Goal: Transaction & Acquisition: Purchase product/service

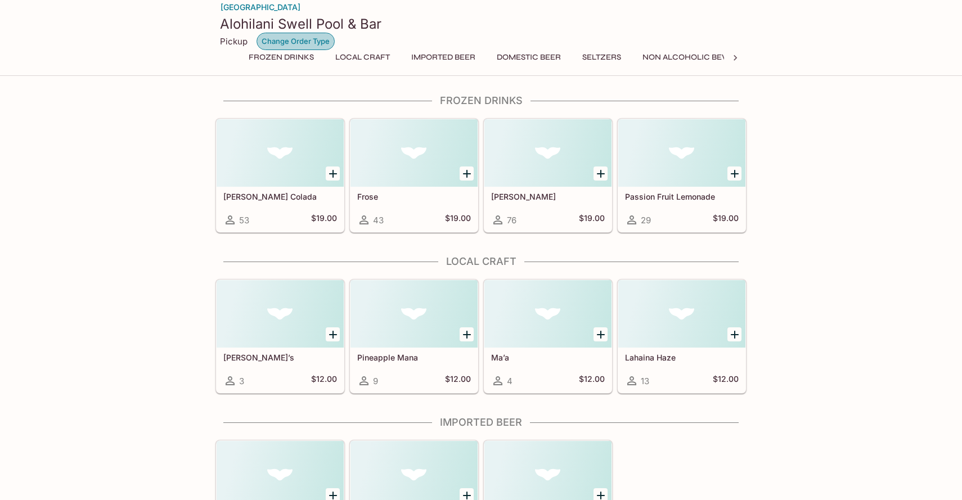
click at [285, 35] on button "Change Order Type" at bounding box center [295, 41] width 78 height 17
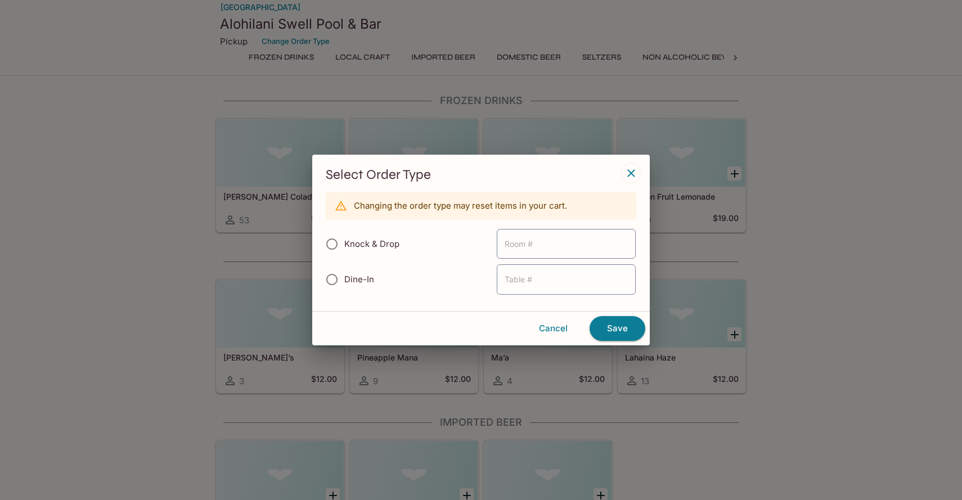
click at [381, 248] on span "Knock & Drop" at bounding box center [371, 243] width 55 height 11
click at [344, 248] on input "Knock & Drop" at bounding box center [332, 244] width 24 height 24
radio input "true"
type input "3951"
click at [625, 325] on button "Save" at bounding box center [617, 328] width 56 height 25
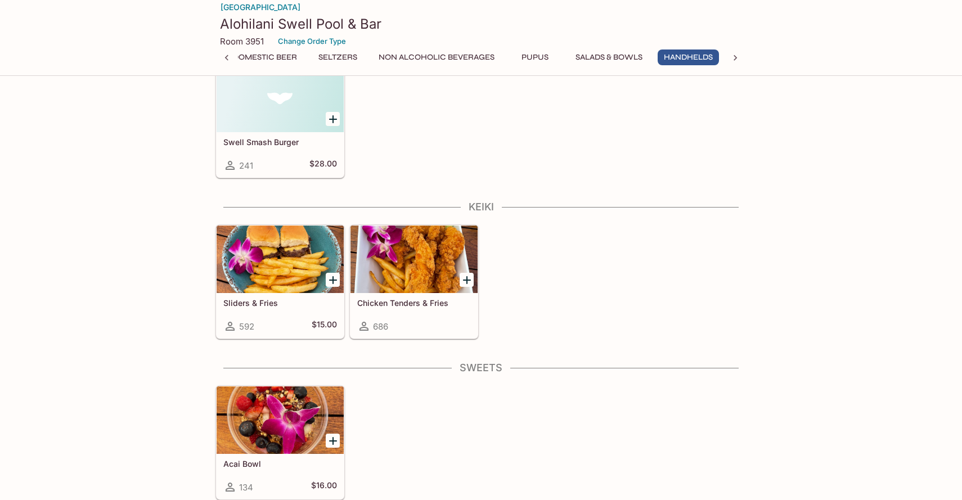
scroll to position [1818, 0]
click at [326, 282] on icon "Add Sliders & Fries" at bounding box center [332, 279] width 13 height 13
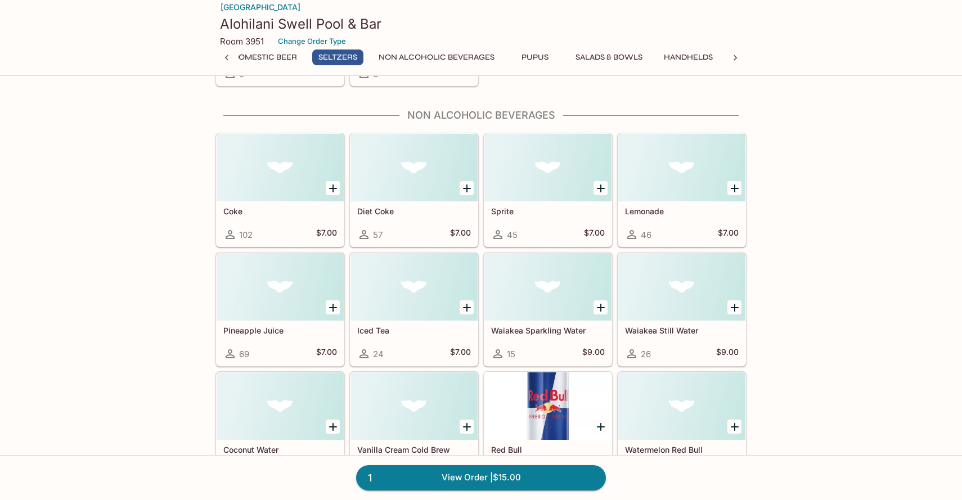
scroll to position [767, 0]
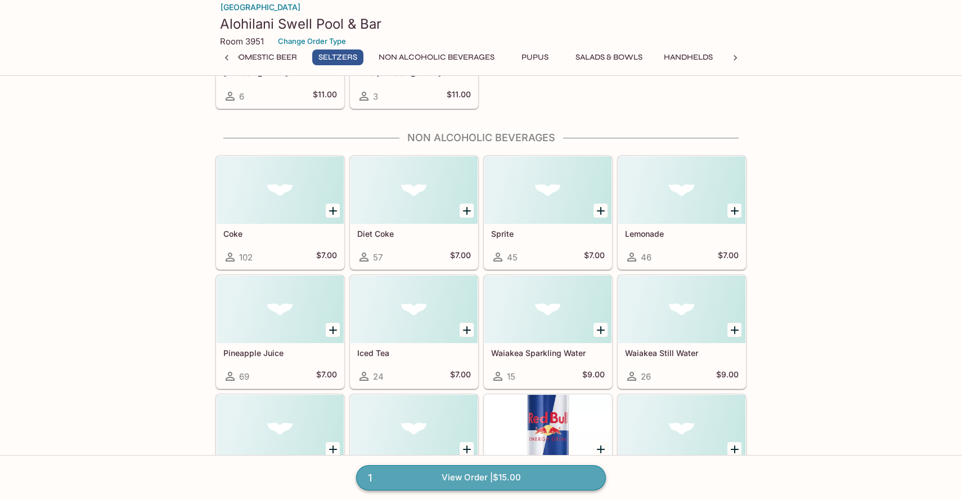
click at [430, 468] on link "1 View Order | $15.00" at bounding box center [481, 477] width 250 height 25
